Goal: Complete application form

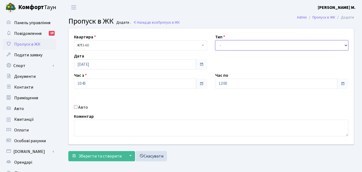
click at [226, 41] on select "- Доставка Таксі Гості Сервіс" at bounding box center [281, 45] width 133 height 10
select select "2"
click at [215, 40] on select "- Доставка Таксі Гості Сервіс" at bounding box center [281, 45] width 133 height 10
click at [77, 106] on div "Авто" at bounding box center [140, 107] width 141 height 6
click at [74, 107] on input "Авто" at bounding box center [75, 106] width 3 height 3
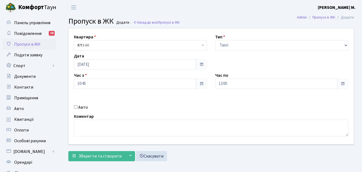
checkbox input "true"
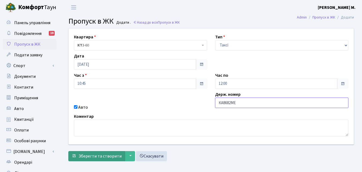
type input "КА8682МЕ"
click at [104, 156] on span "Зберегти та створити" at bounding box center [99, 156] width 43 height 6
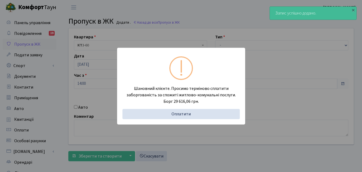
click at [53, 116] on div "Шановний клієнте. Просимо терміново сплатити заборгованість за спожиті житлово-…" at bounding box center [181, 86] width 362 height 172
